Goal: Find contact information: Find contact information

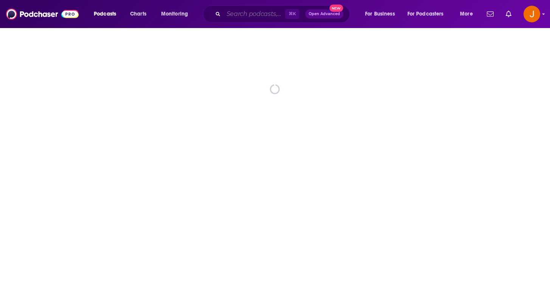
click at [243, 16] on input "Search podcasts, credits, & more..." at bounding box center [255, 14] width 62 height 12
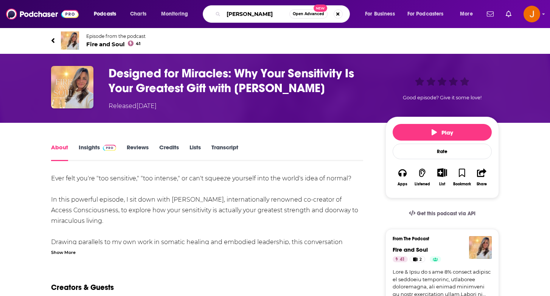
type input "[PERSON_NAME]"
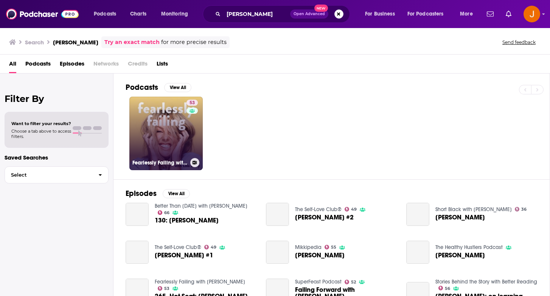
click at [164, 147] on link "53 Fearlessly Failing with [PERSON_NAME]" at bounding box center [165, 133] width 73 height 73
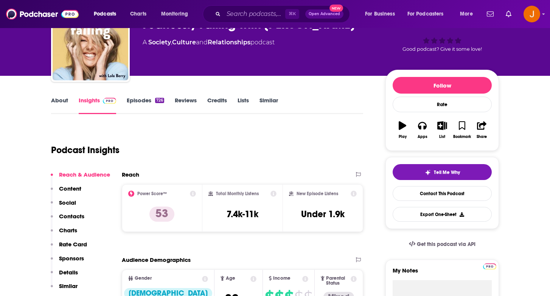
scroll to position [48, 0]
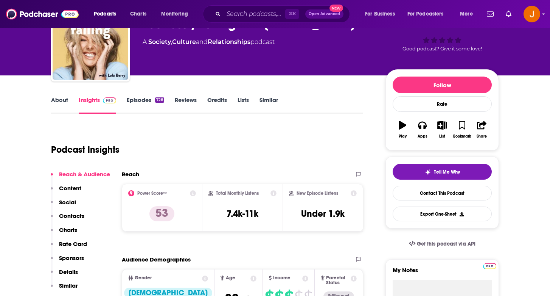
click at [70, 215] on p "Contacts" at bounding box center [71, 215] width 25 height 7
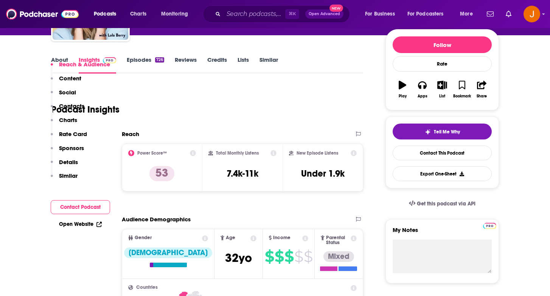
scroll to position [321, 0]
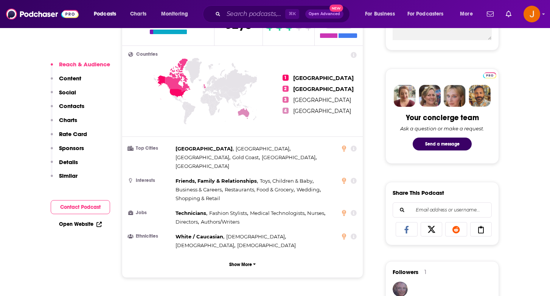
click at [79, 104] on p "Contacts" at bounding box center [71, 105] width 25 height 7
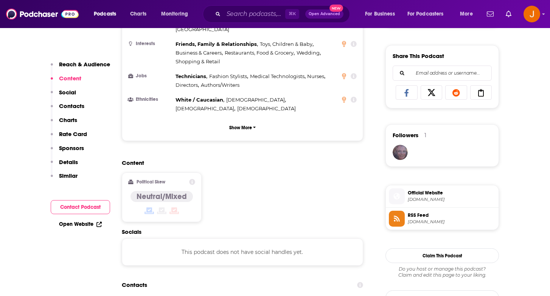
scroll to position [449, 0]
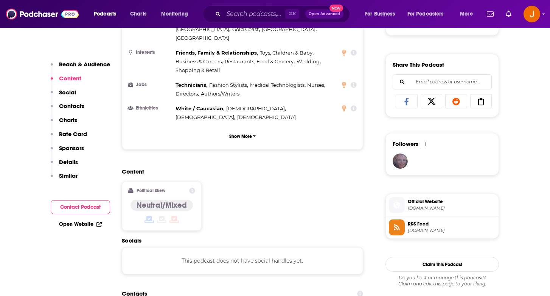
click at [72, 106] on p "Contacts" at bounding box center [71, 105] width 25 height 7
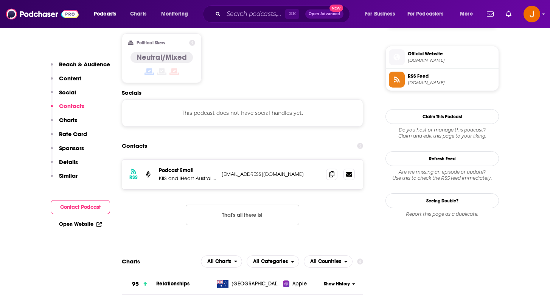
scroll to position [601, 0]
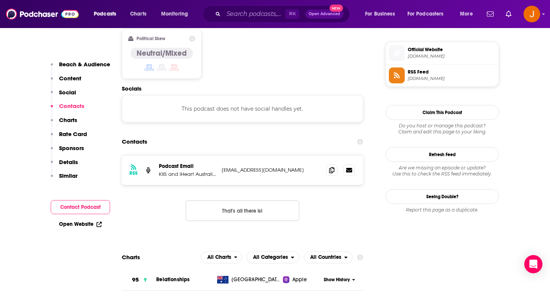
click at [65, 92] on p "Social" at bounding box center [67, 92] width 17 height 7
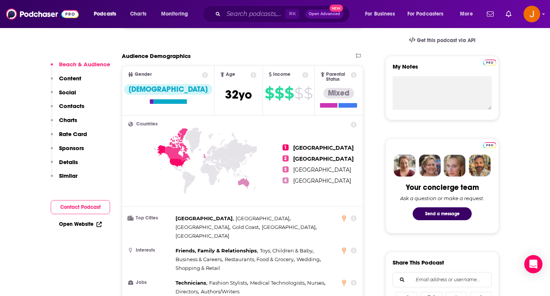
scroll to position [214, 0]
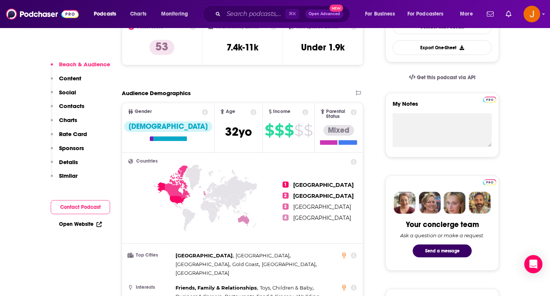
click at [68, 77] on p "Content" at bounding box center [70, 78] width 22 height 7
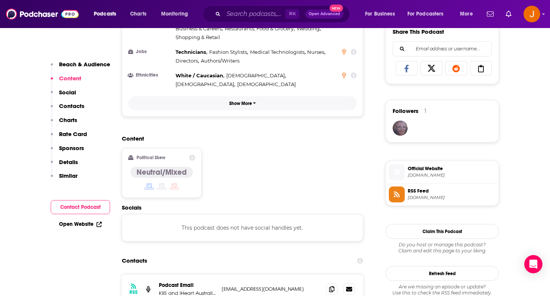
scroll to position [582, 0]
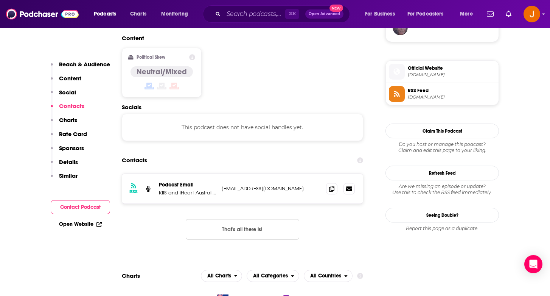
click at [74, 126] on button "Charts" at bounding box center [64, 123] width 26 height 14
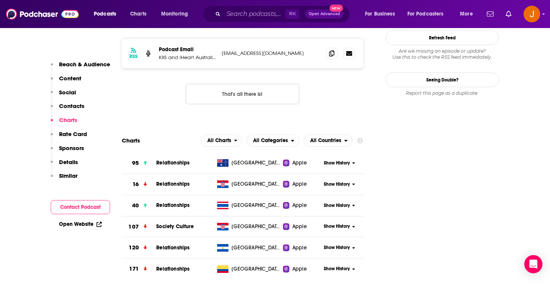
click at [66, 101] on button "Social" at bounding box center [63, 96] width 25 height 14
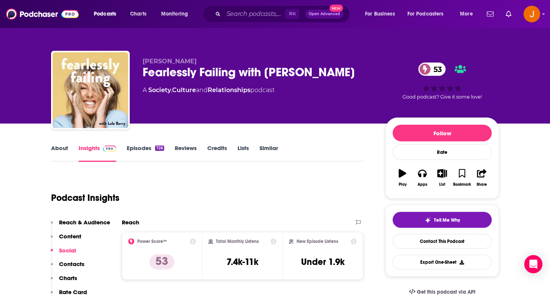
scroll to position [51, 0]
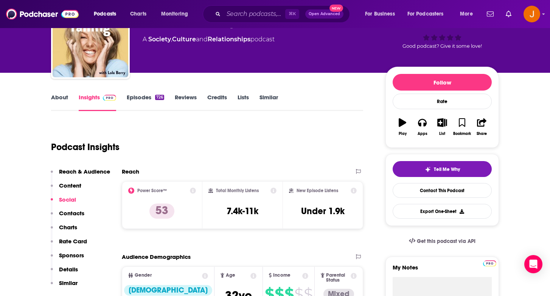
click at [78, 182] on p "Content" at bounding box center [70, 185] width 22 height 7
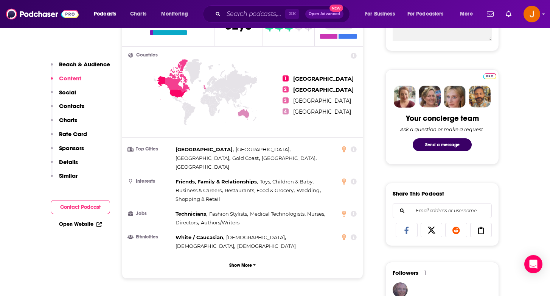
scroll to position [278, 0]
